Goal: Transaction & Acquisition: Purchase product/service

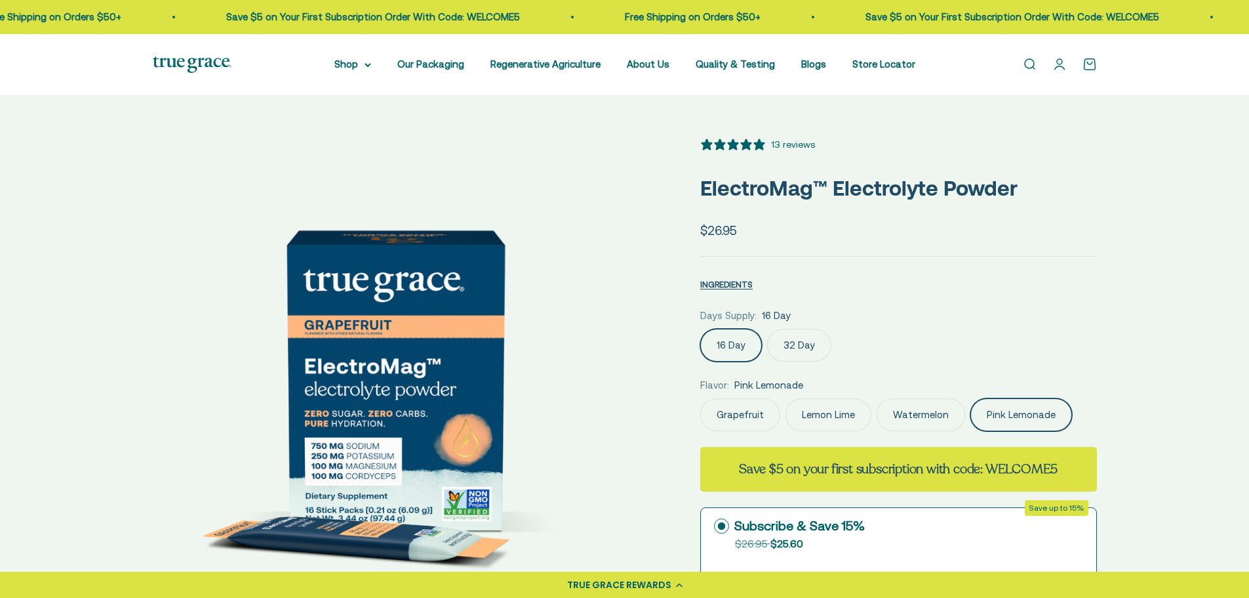
select select "3"
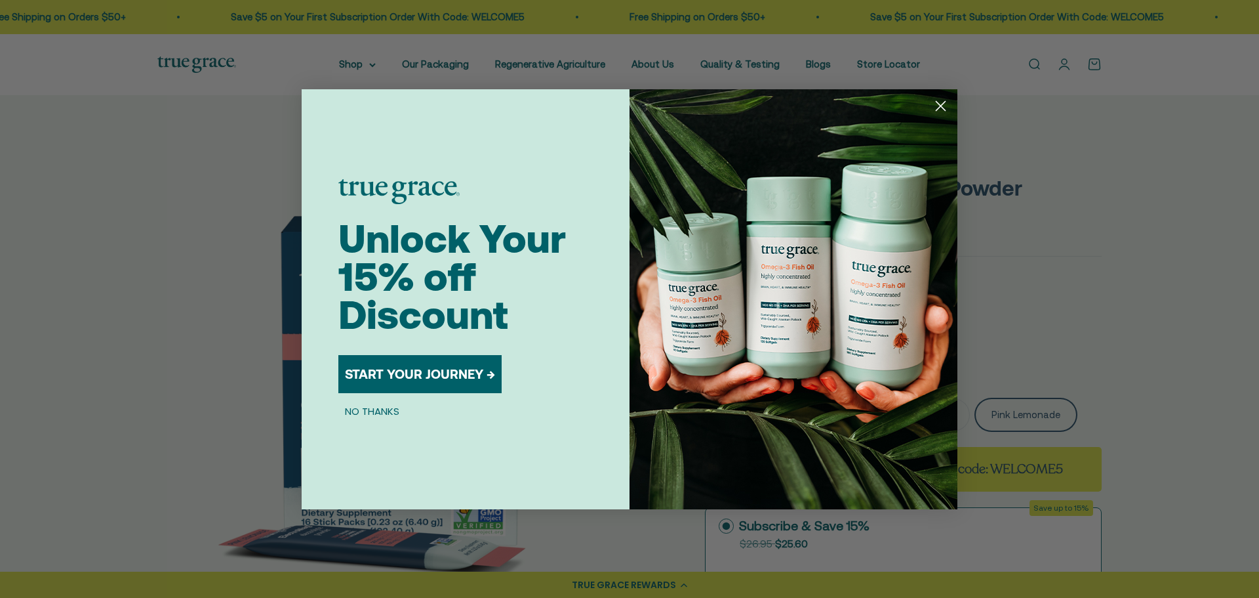
click at [436, 375] on button "START YOUR JOURNEY →" at bounding box center [419, 374] width 163 height 38
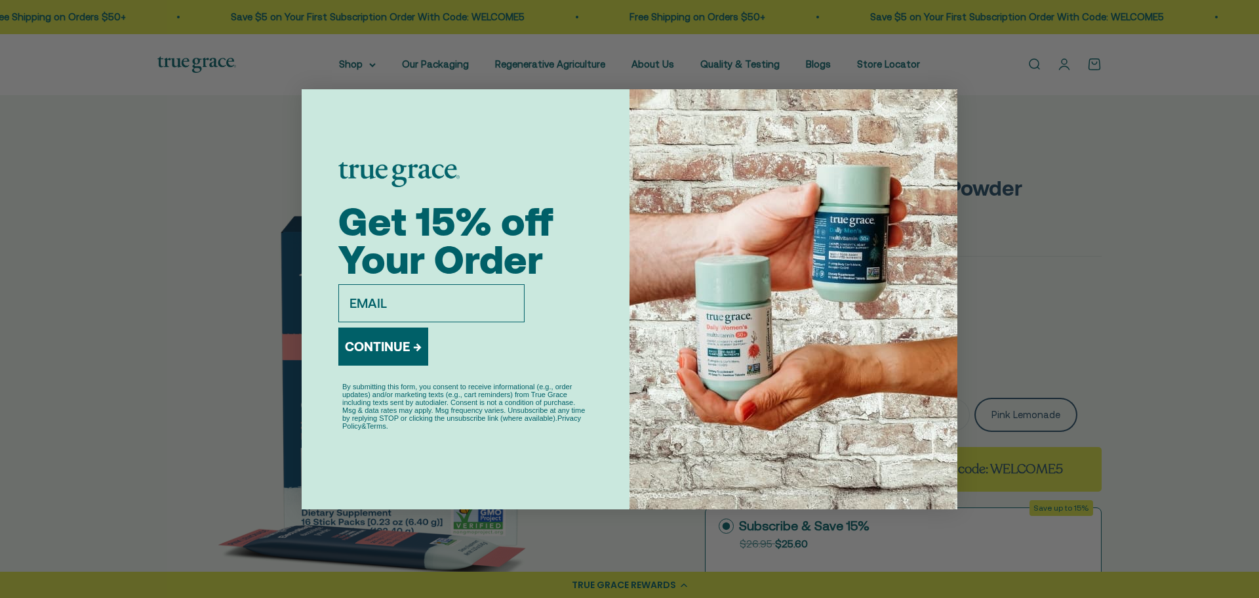
click at [441, 307] on input "email" at bounding box center [431, 303] width 186 height 38
type input "[EMAIL_ADDRESS][DOMAIN_NAME]"
click at [403, 344] on button "CONTINUE →" at bounding box center [383, 346] width 90 height 38
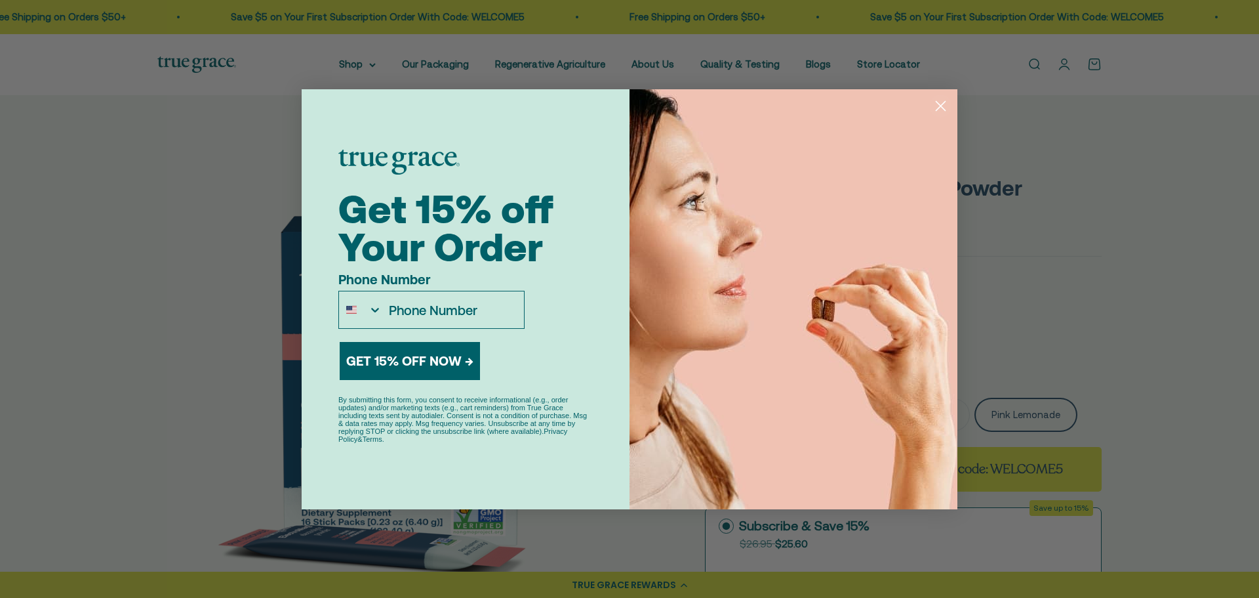
click at [453, 308] on input "Phone Number" at bounding box center [453, 309] width 142 height 37
type input "[PHONE_NUMBER]"
click at [457, 357] on button "GET 15% OFF NOW →" at bounding box center [410, 361] width 140 height 38
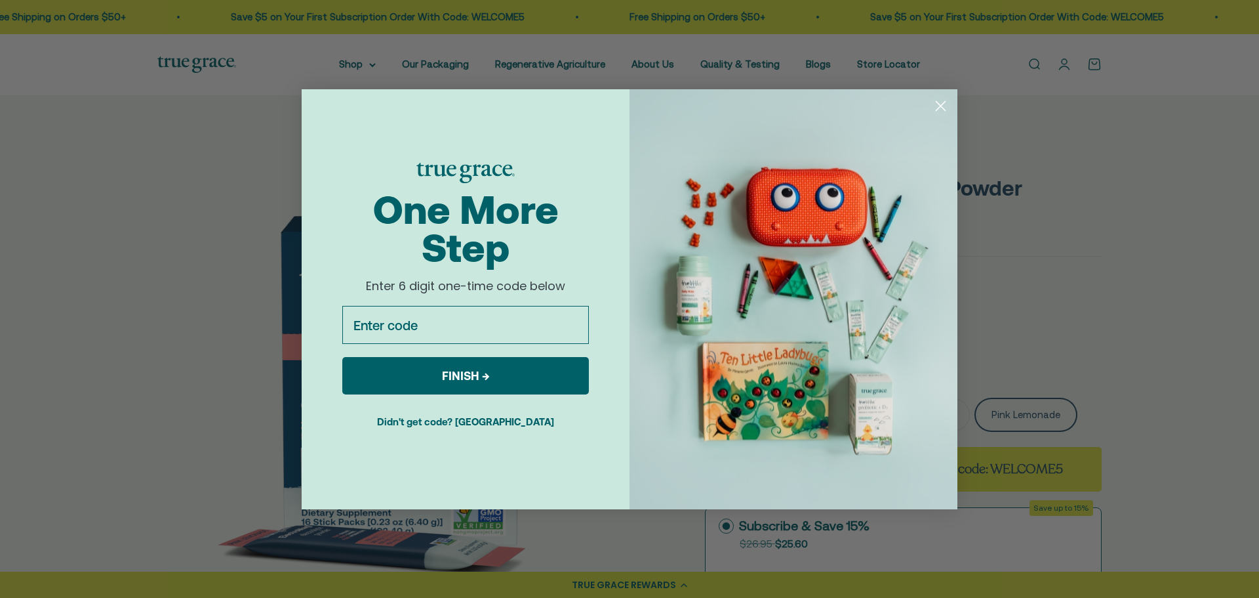
click at [480, 422] on button "Didn't get code? [GEOGRAPHIC_DATA]" at bounding box center [465, 421] width 247 height 33
click at [476, 420] on button "Didn't get code? [GEOGRAPHIC_DATA]" at bounding box center [465, 421] width 247 height 33
click at [493, 421] on button "Didn't get code? [GEOGRAPHIC_DATA]" at bounding box center [465, 421] width 247 height 33
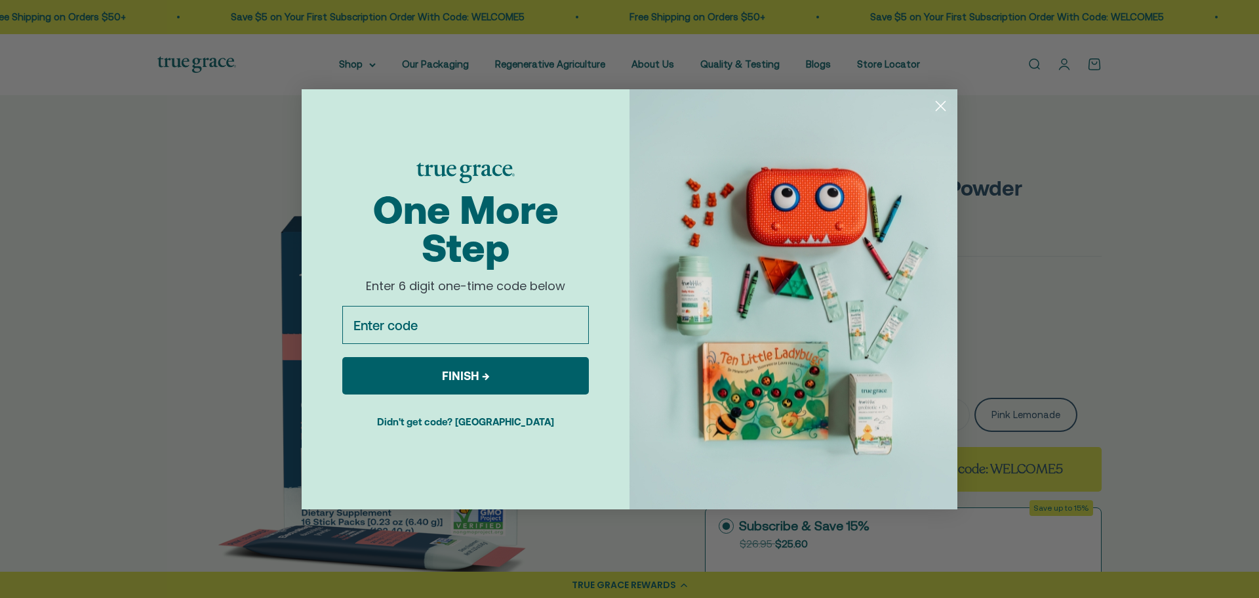
click at [493, 421] on button "Didn't get code? [GEOGRAPHIC_DATA]" at bounding box center [465, 421] width 247 height 33
click at [508, 422] on button "Didn't get code? [GEOGRAPHIC_DATA]" at bounding box center [465, 421] width 247 height 33
click at [508, 420] on button "Didn't get code? [GEOGRAPHIC_DATA]" at bounding box center [465, 421] width 247 height 33
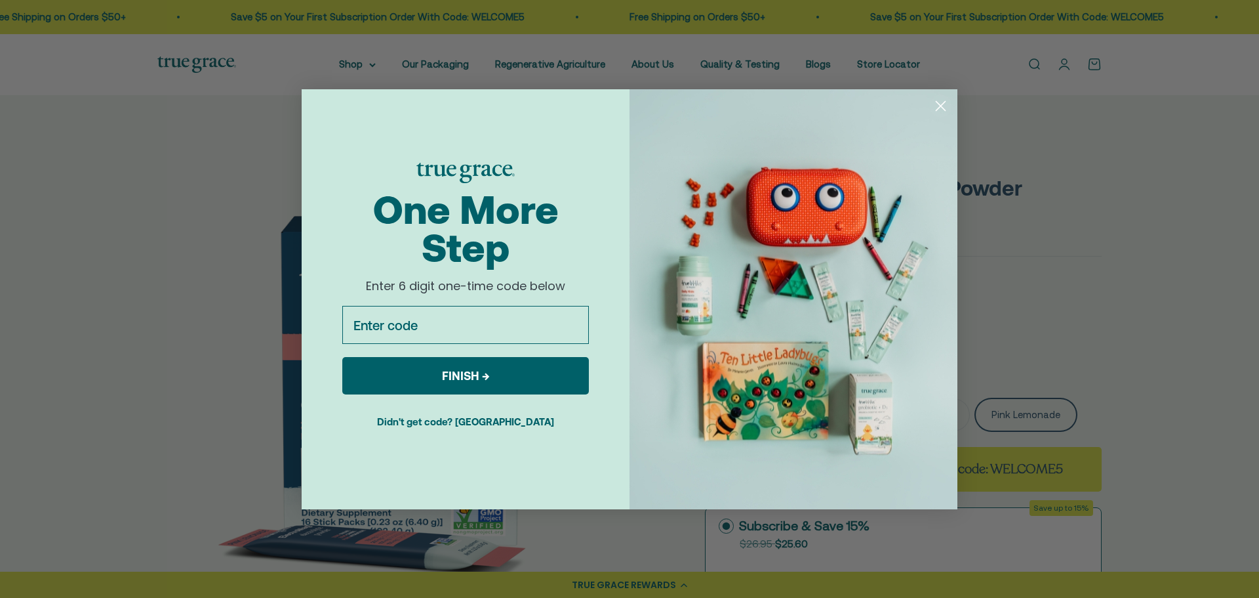
click at [941, 106] on icon "Close dialog" at bounding box center [941, 105] width 9 height 9
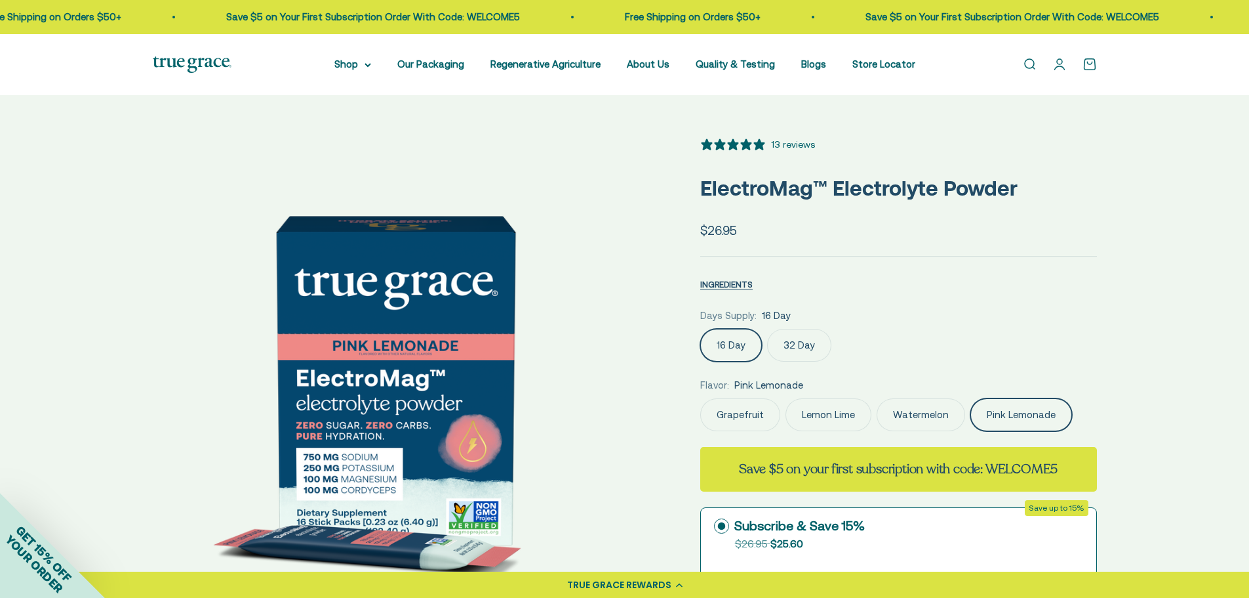
click at [925, 413] on label "Watermelon" at bounding box center [921, 414] width 89 height 33
click at [700, 398] on input "Watermelon" at bounding box center [700, 397] width 1 height 1
